Goal: Task Accomplishment & Management: Use online tool/utility

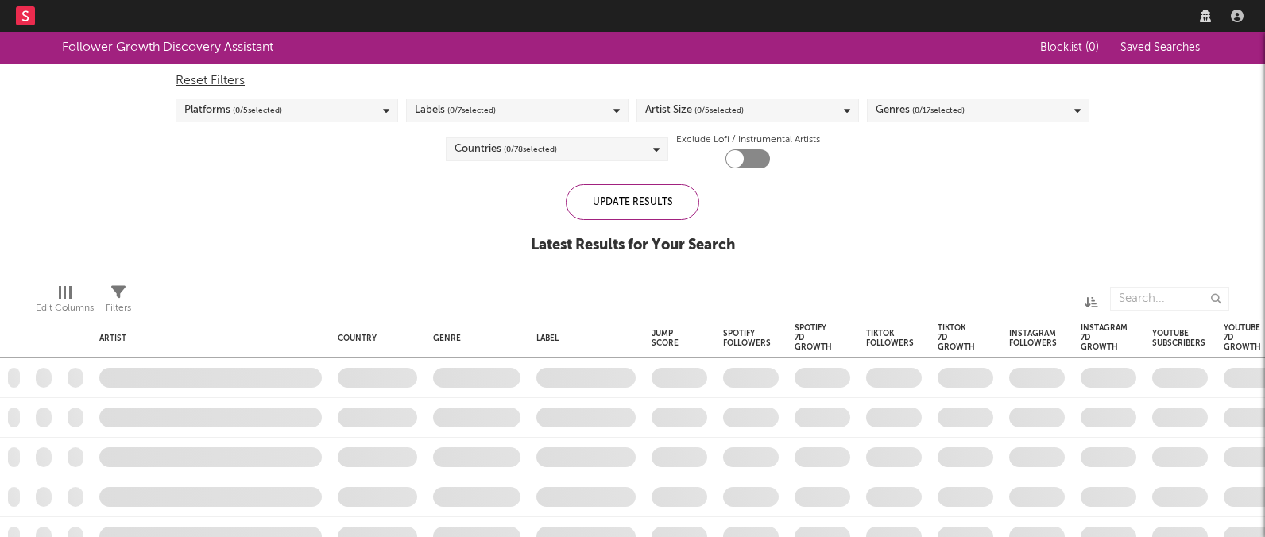
checkbox input "true"
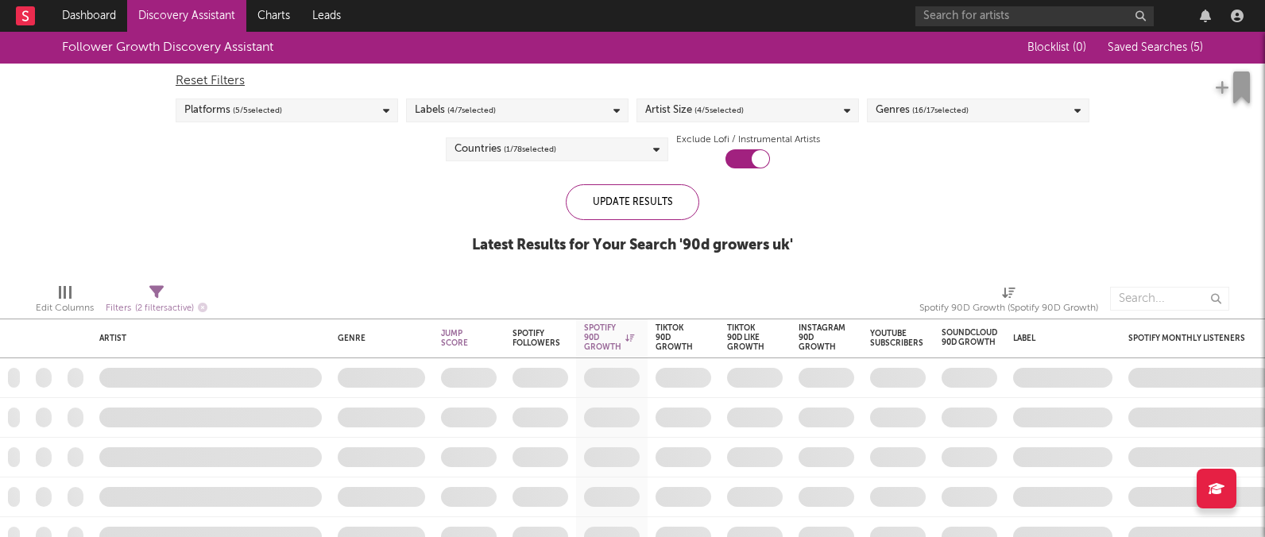
click at [1206, 17] on icon "button" at bounding box center [1205, 16] width 11 height 13
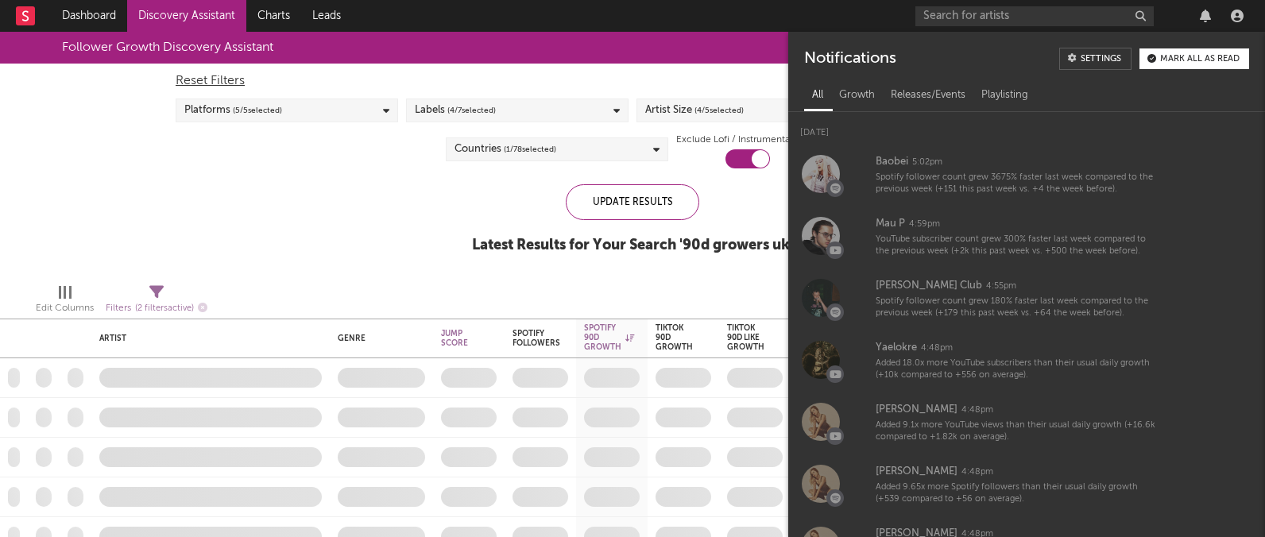
click at [1206, 17] on icon "button" at bounding box center [1205, 16] width 11 height 13
